Goal: Information Seeking & Learning: Learn about a topic

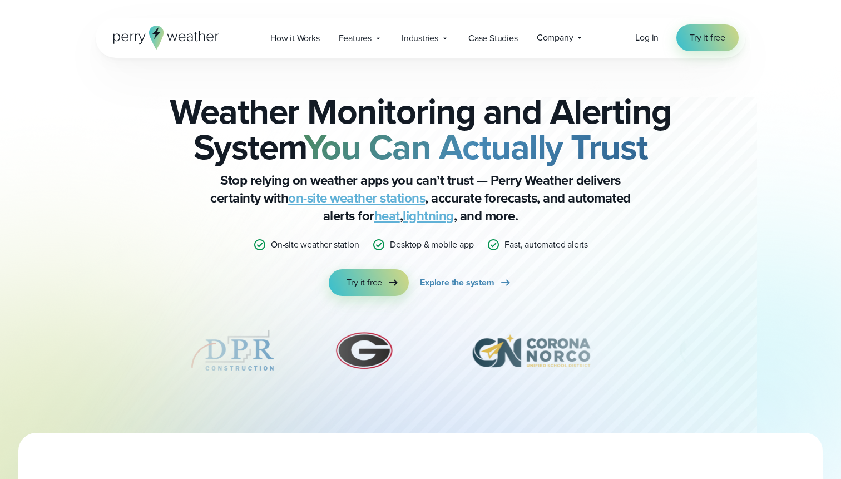
click at [346, 137] on strong "You Can Actually Trust" at bounding box center [476, 147] width 344 height 52
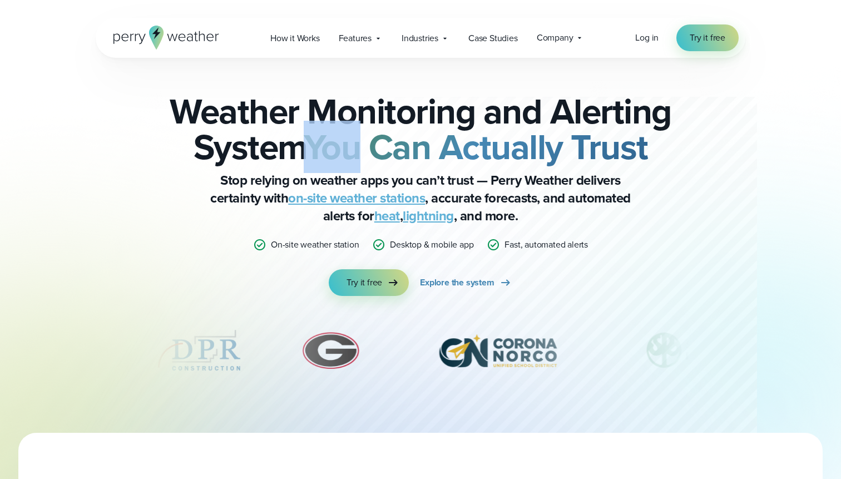
click at [361, 132] on strong "You Can Actually Trust" at bounding box center [476, 147] width 344 height 52
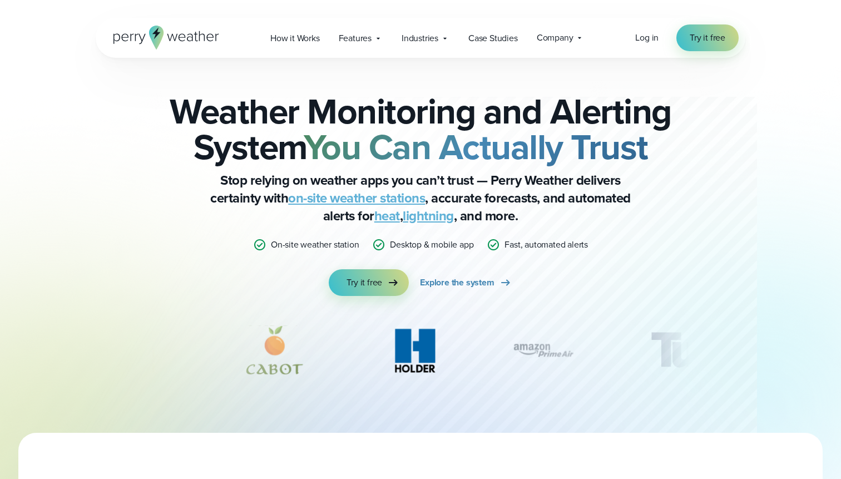
click at [484, 141] on strong "You Can Actually Trust" at bounding box center [476, 147] width 344 height 52
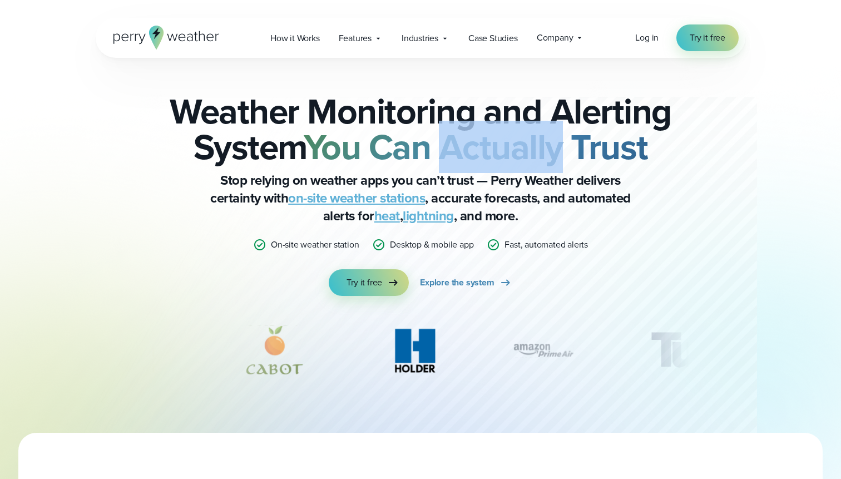
click at [484, 141] on strong "You Can Actually Trust" at bounding box center [476, 147] width 344 height 52
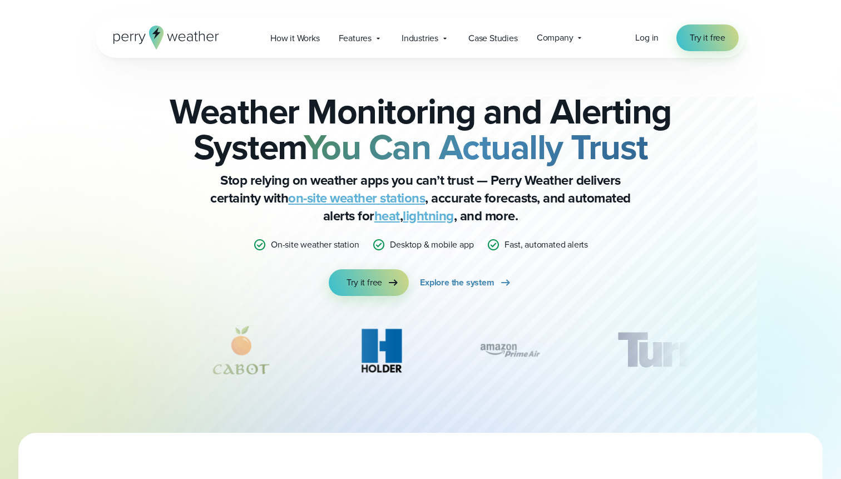
click at [499, 134] on strong "You Can Actually Trust" at bounding box center [476, 147] width 344 height 52
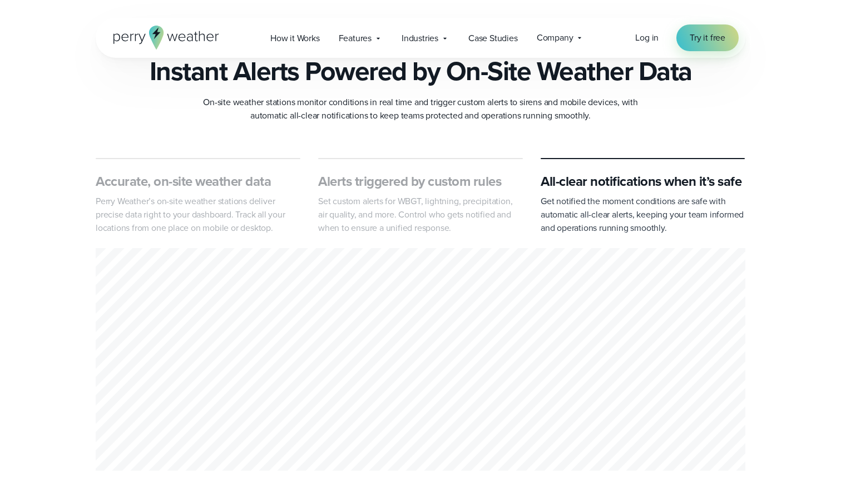
scroll to position [425, 0]
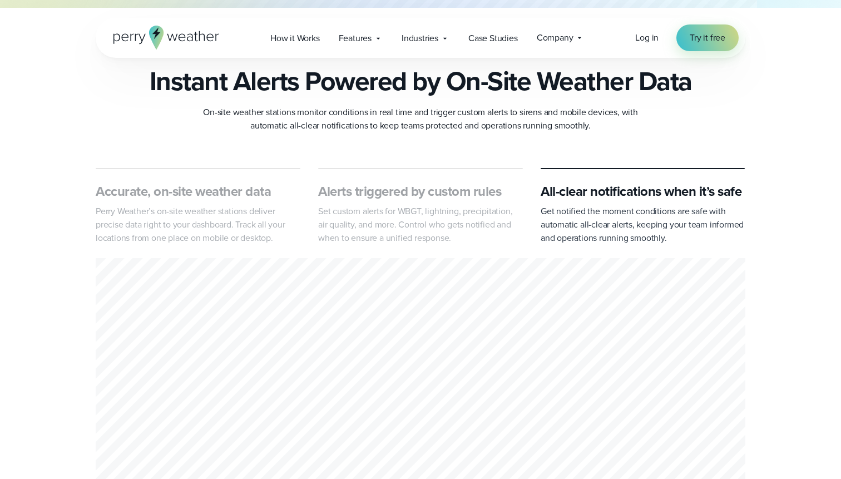
click at [473, 97] on h2 "Instant Alerts Powered by On-Site Weather Data" at bounding box center [421, 81] width 542 height 31
click at [476, 97] on h2 "Instant Alerts Powered by On-Site Weather Data" at bounding box center [421, 81] width 542 height 31
click at [424, 91] on h2 "Instant Alerts Powered by On-Site Weather Data" at bounding box center [421, 81] width 542 height 31
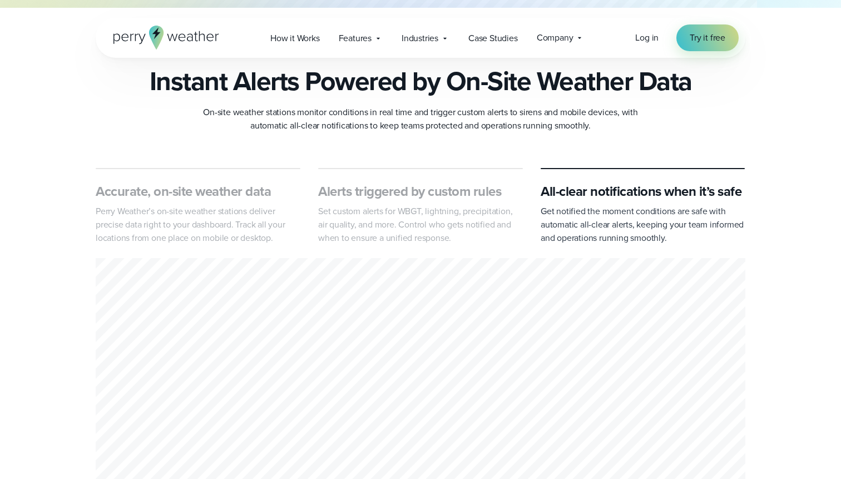
click at [417, 91] on h2 "Instant Alerts Powered by On-Site Weather Data" at bounding box center [421, 81] width 542 height 31
click at [422, 220] on p "Set custom alerts for WBGT, lightning, precipitation, air quality, and more. Co…" at bounding box center [420, 225] width 205 height 40
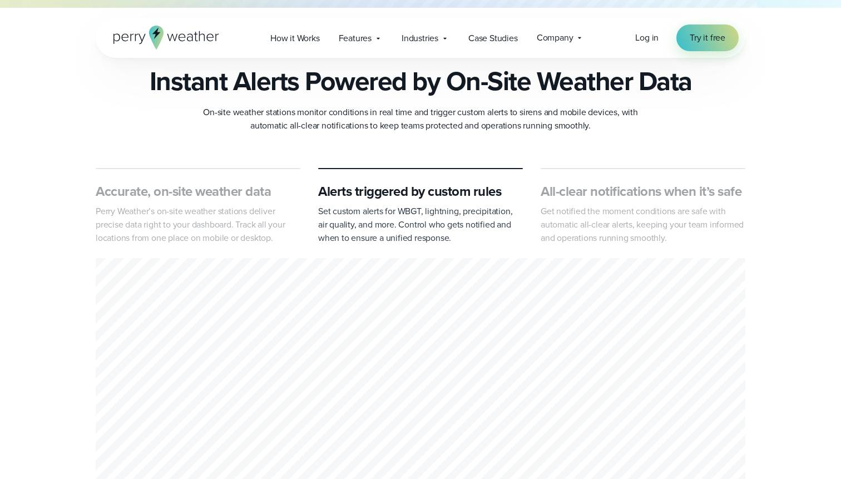
click at [239, 216] on p "Perry Weather’s on-site weather stations deliver precise data right to your das…" at bounding box center [198, 225] width 205 height 40
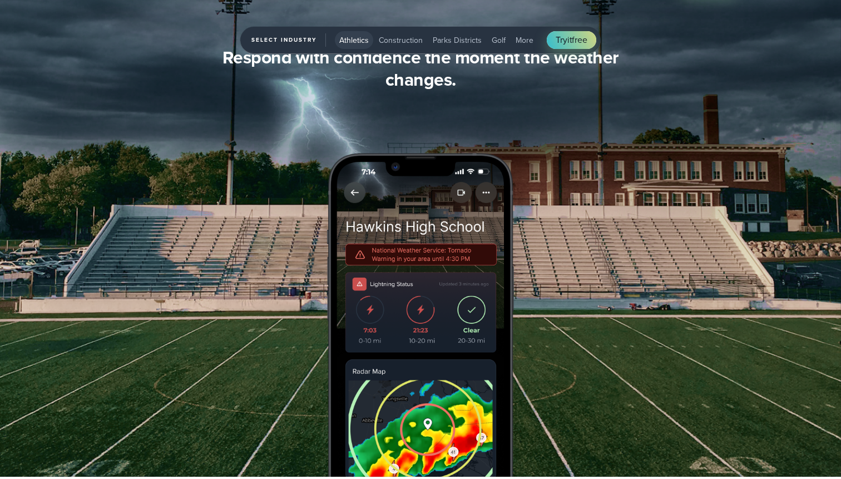
scroll to position [1423, 0]
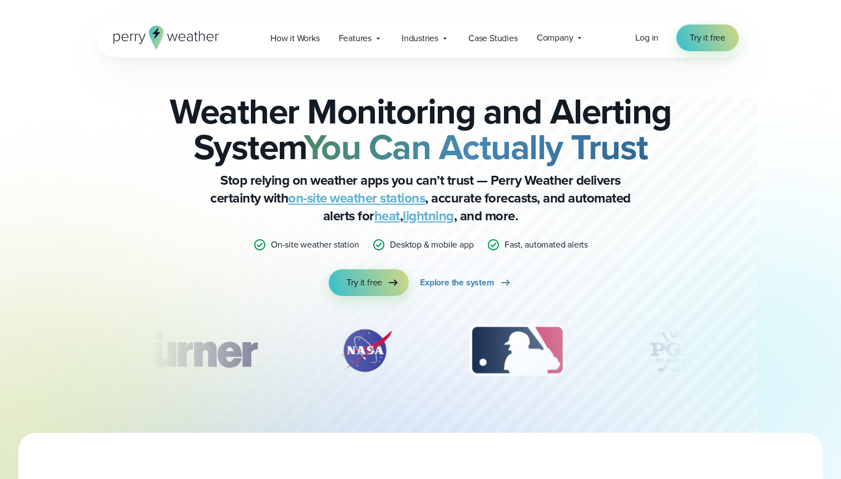
click at [394, 143] on strong "You Can Actually Trust" at bounding box center [476, 147] width 344 height 52
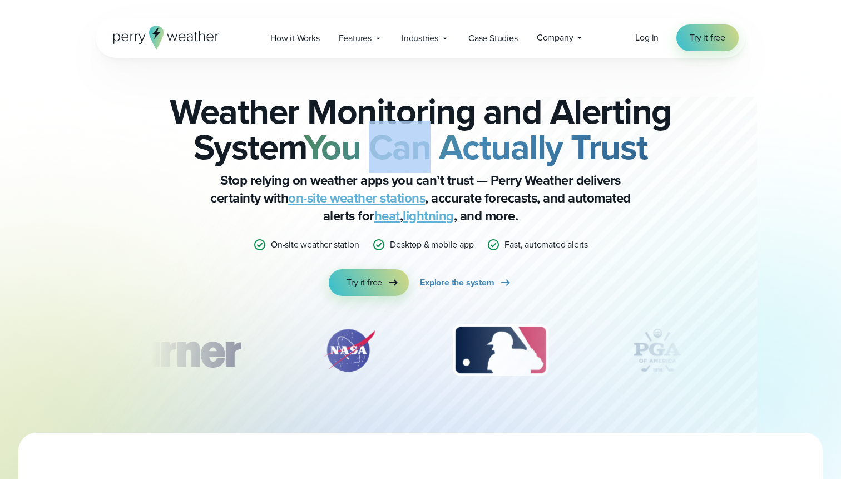
click at [394, 143] on strong "You Can Actually Trust" at bounding box center [476, 147] width 344 height 52
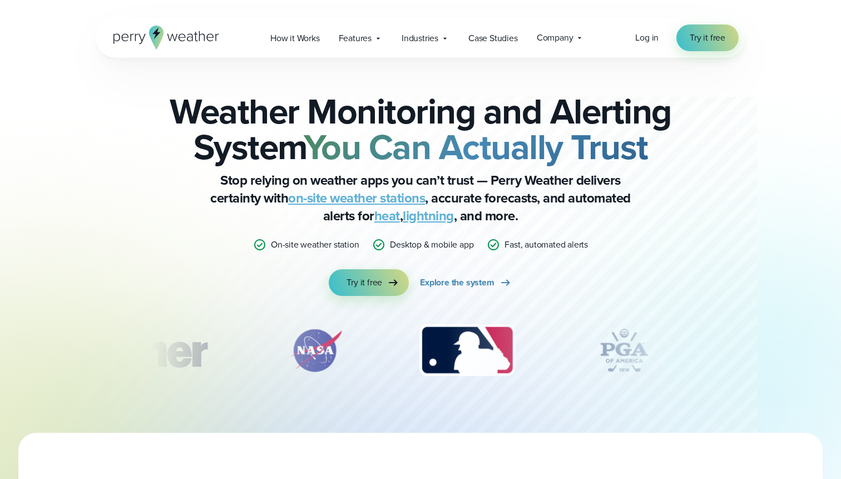
click at [260, 117] on h2 "Weather Monitoring and Alerting System You Can Actually Trust" at bounding box center [420, 128] width 538 height 71
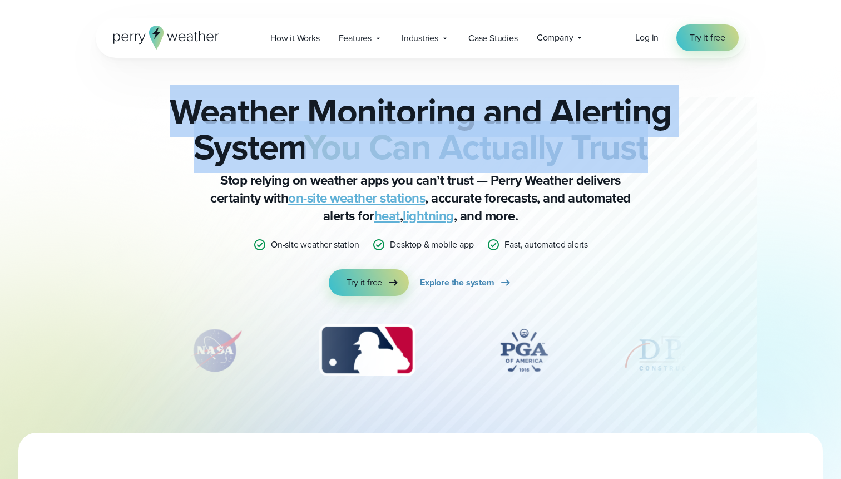
drag, startPoint x: 179, startPoint y: 111, endPoint x: 664, endPoint y: 138, distance: 485.6
click at [664, 138] on h2 "Weather Monitoring and Alerting System You Can Actually Trust" at bounding box center [420, 128] width 538 height 71
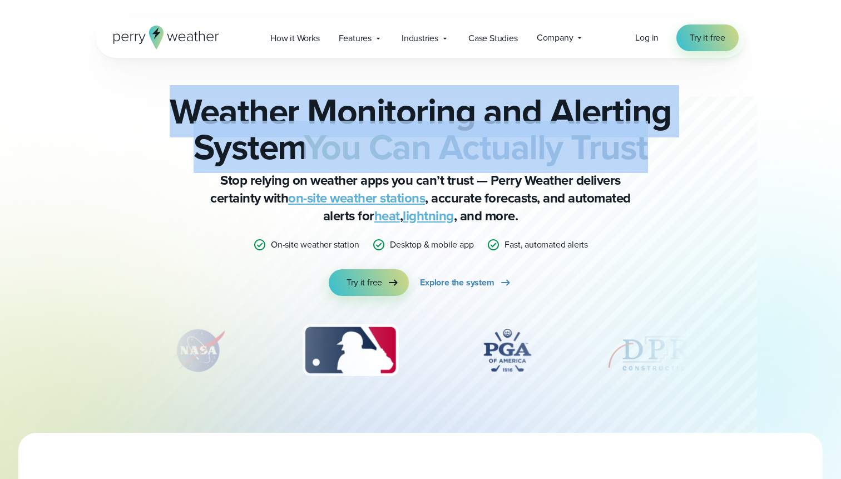
copy h2 "Weather Monitoring and Alerting System You Can Actually Trust"
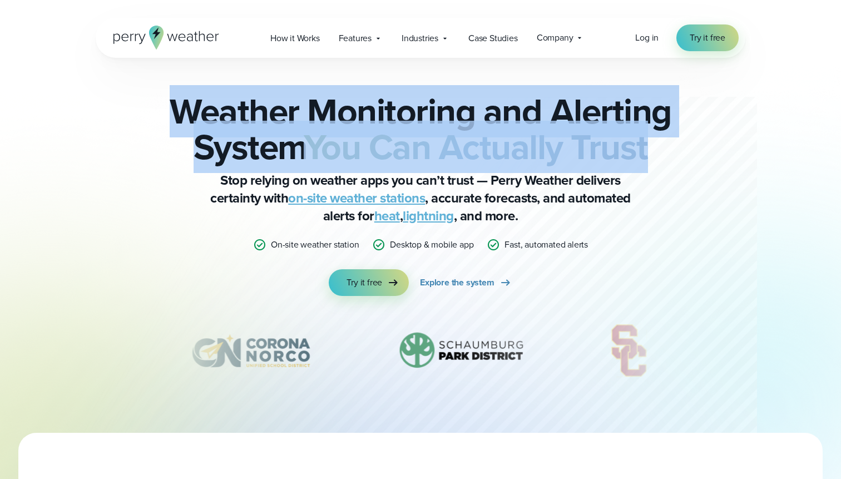
click at [462, 138] on strong "You Can Actually Trust" at bounding box center [476, 147] width 344 height 52
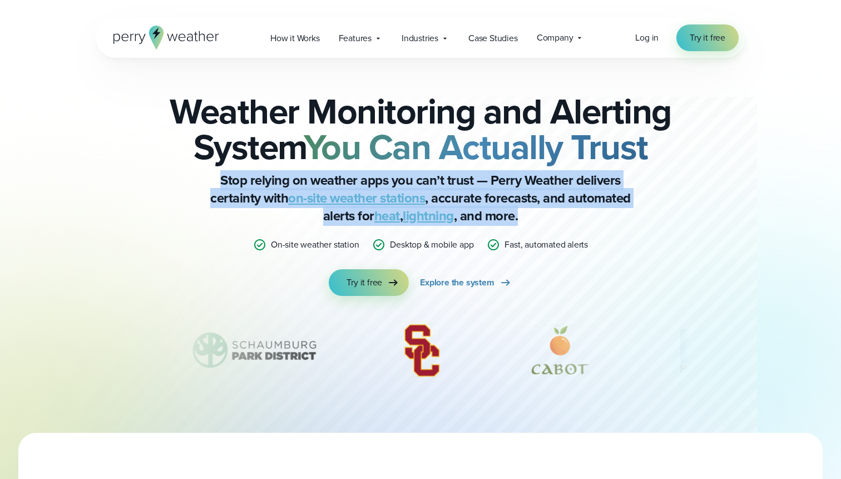
drag, startPoint x: 222, startPoint y: 178, endPoint x: 616, endPoint y: 220, distance: 395.9
click at [616, 220] on p "Stop relying on weather apps you can’t trust — Perry Weather delivers certainty…" at bounding box center [420, 197] width 445 height 53
copy p "Stop relying on weather apps you can’t trust — Perry Weather delivers certainty…"
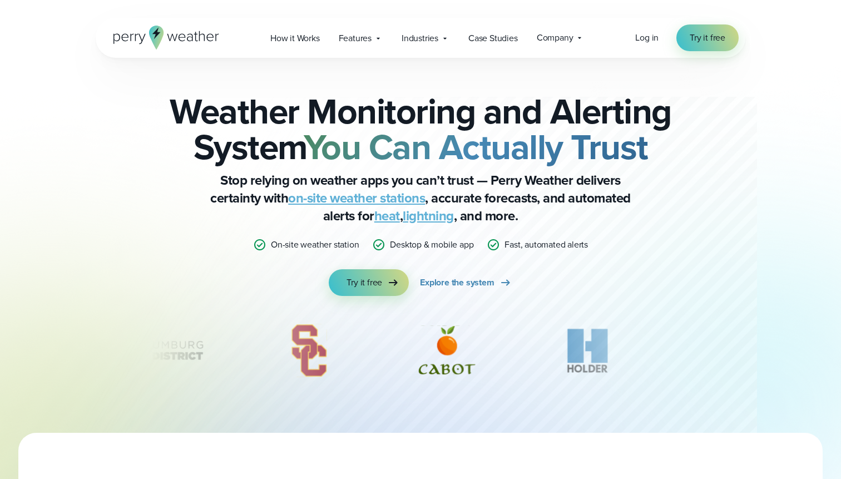
click at [434, 186] on p "Stop relying on weather apps you can’t trust — Perry Weather delivers certainty…" at bounding box center [420, 197] width 445 height 53
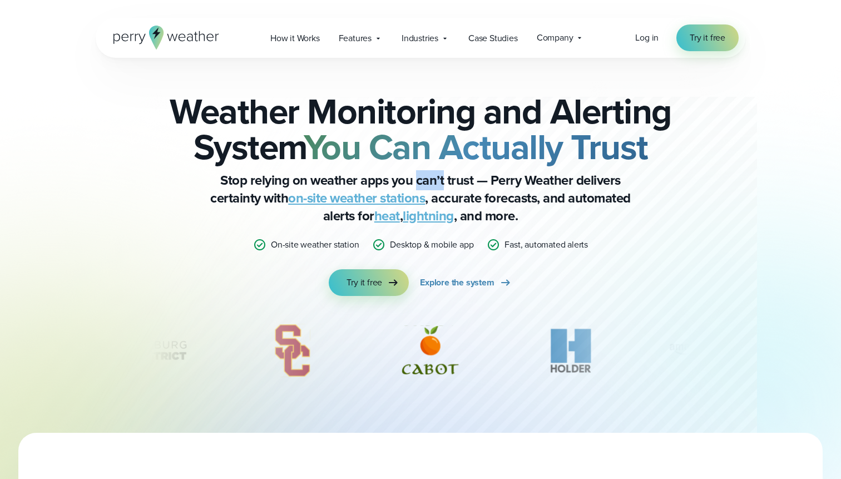
click at [434, 186] on p "Stop relying on weather apps you can’t trust — Perry Weather delivers certainty…" at bounding box center [420, 197] width 445 height 53
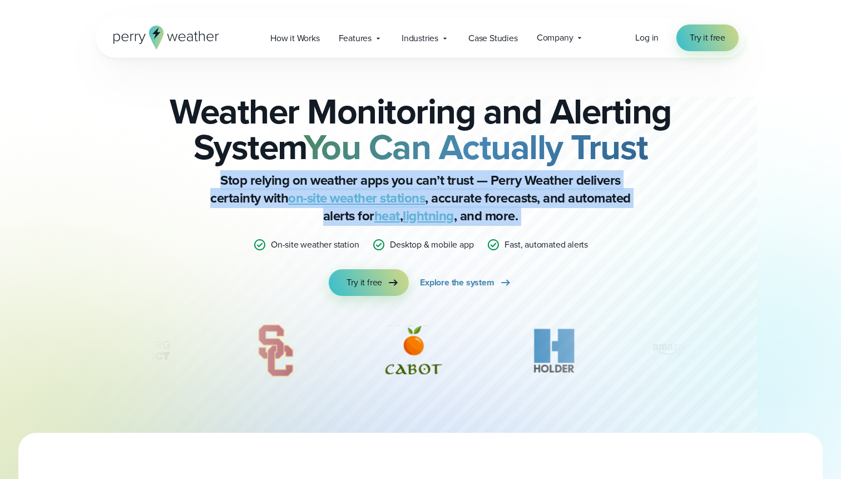
click at [434, 186] on p "Stop relying on weather apps you can’t trust — Perry Weather delivers certainty…" at bounding box center [420, 197] width 445 height 53
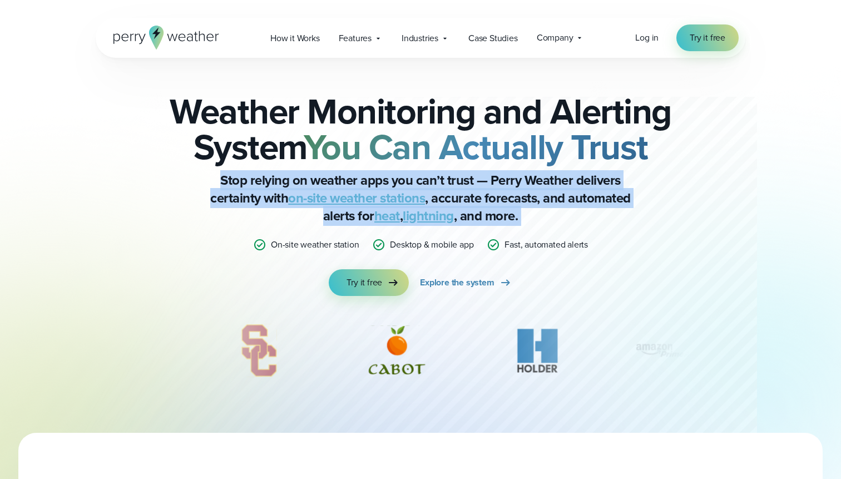
copy div "Stop relying on weather apps you can’t trust — Perry Weather delivers certainty…"
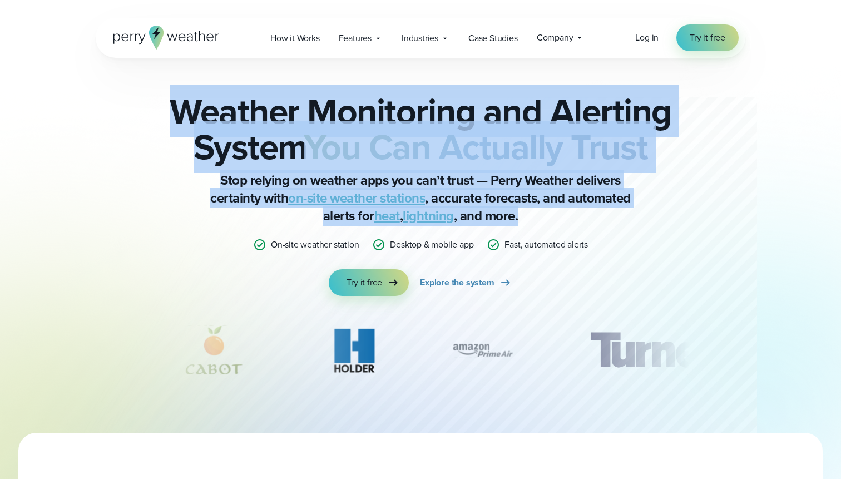
drag, startPoint x: 168, startPoint y: 97, endPoint x: 528, endPoint y: 212, distance: 378.4
click at [528, 212] on div "Weather Monitoring and Alerting System You Can Actually Trust Stop relying on w…" at bounding box center [420, 194] width 538 height 202
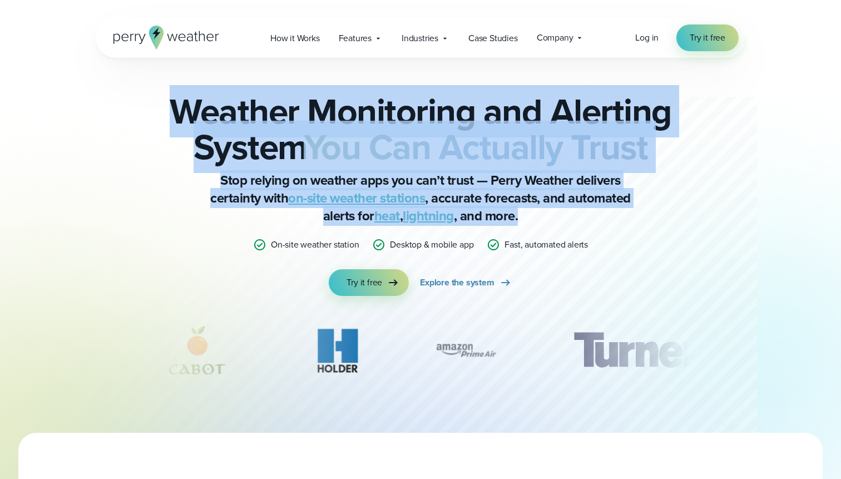
copy div "Weather Monitoring and Alerting System You Can Actually Trust Stop relying on w…"
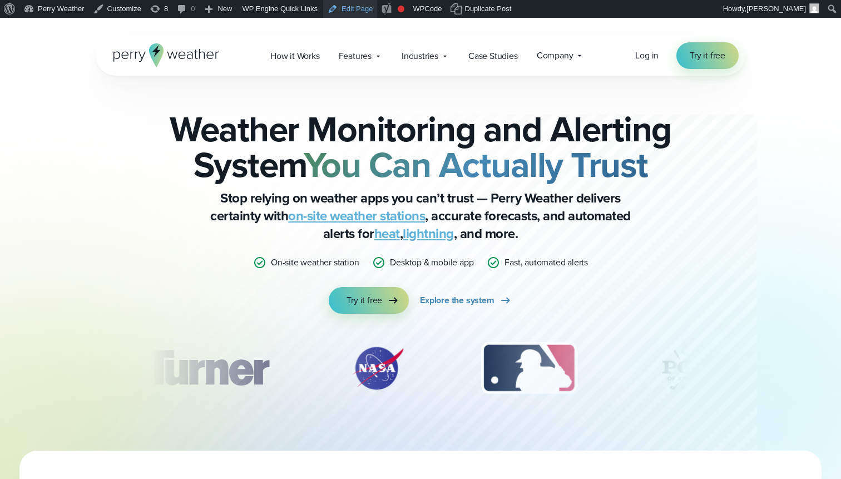
click at [368, 5] on link "Edit Page" at bounding box center [350, 9] width 54 height 18
